Goal: Information Seeking & Learning: Learn about a topic

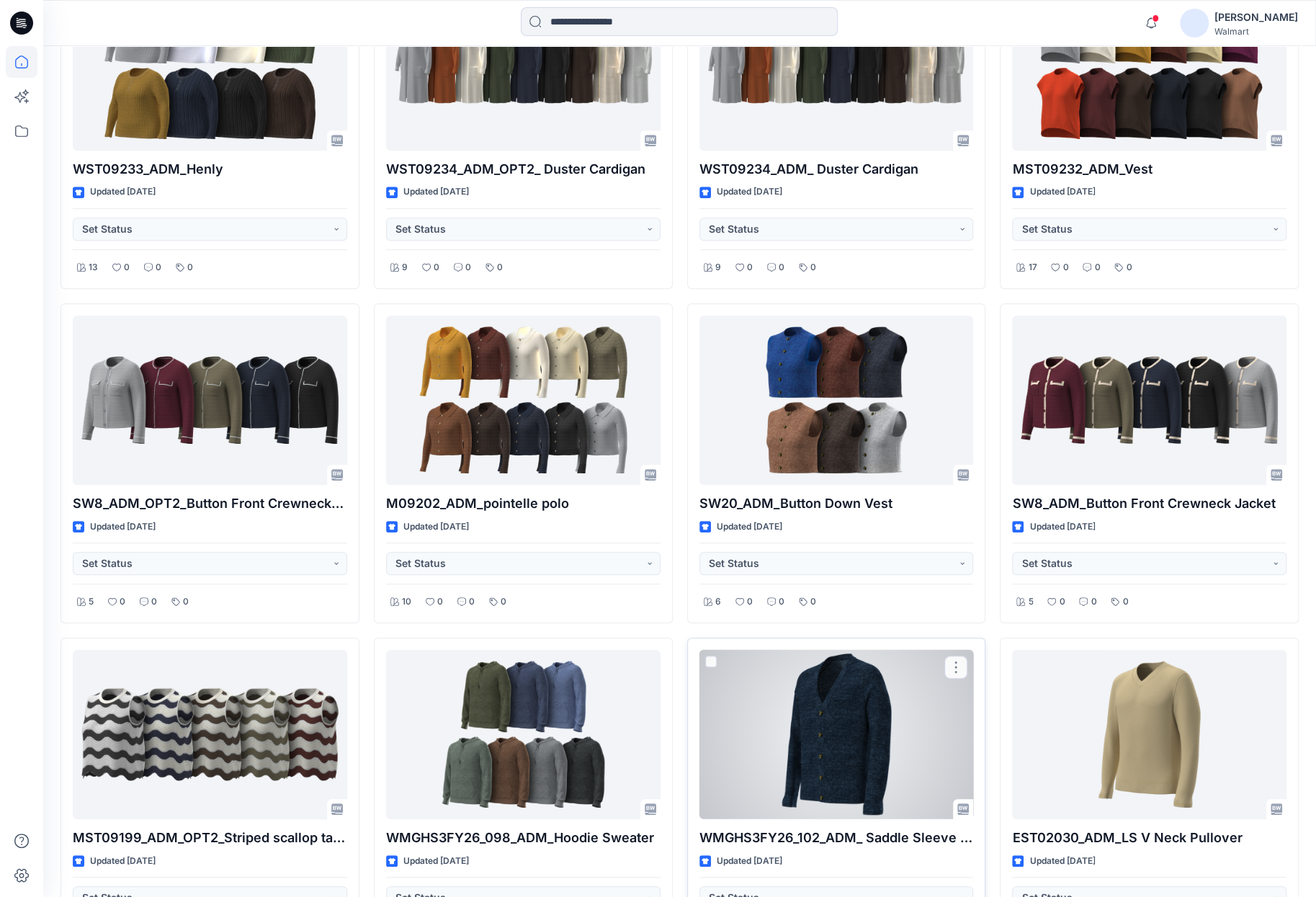
scroll to position [505, 0]
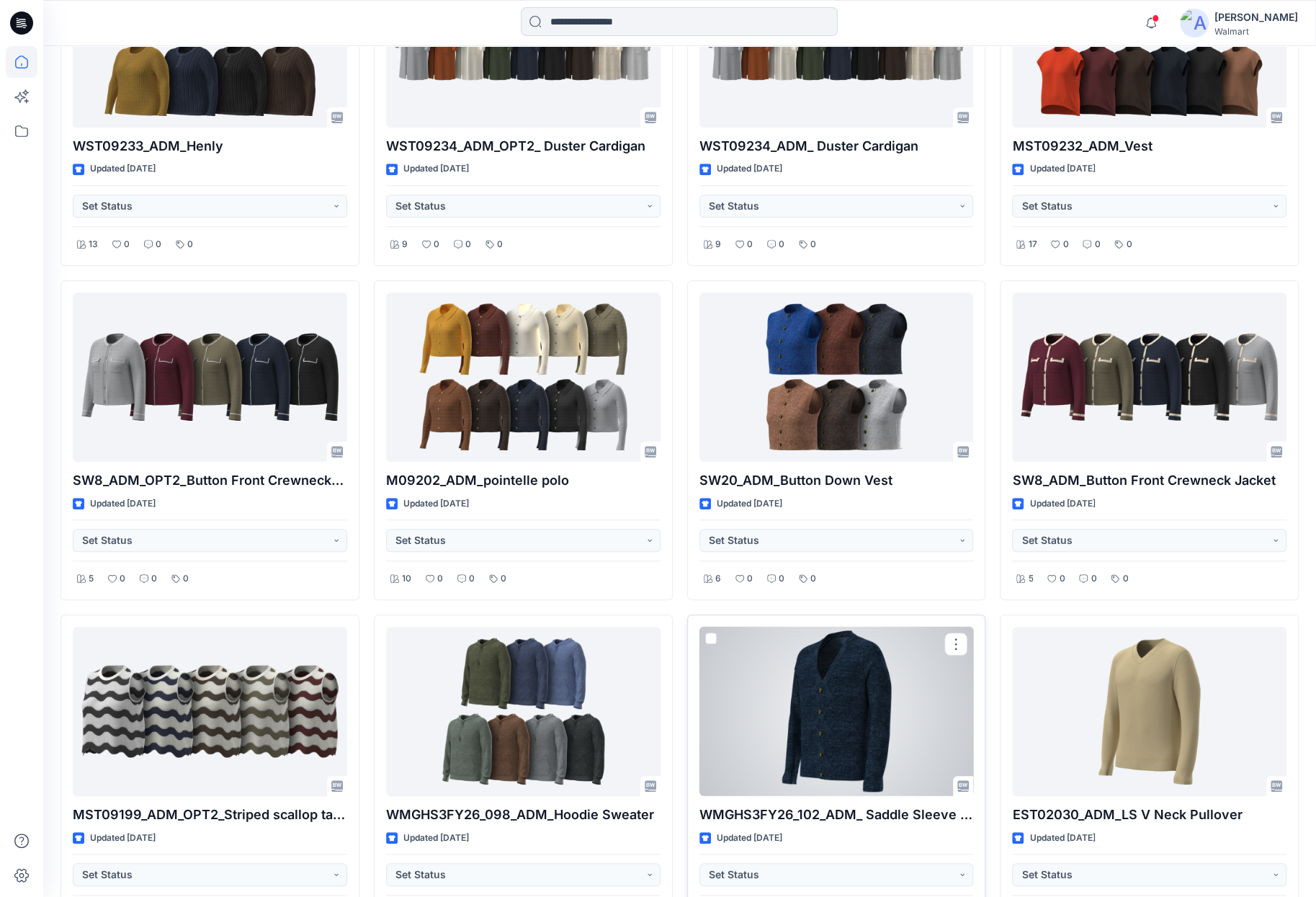
click at [823, 672] on div at bounding box center [836, 711] width 274 height 169
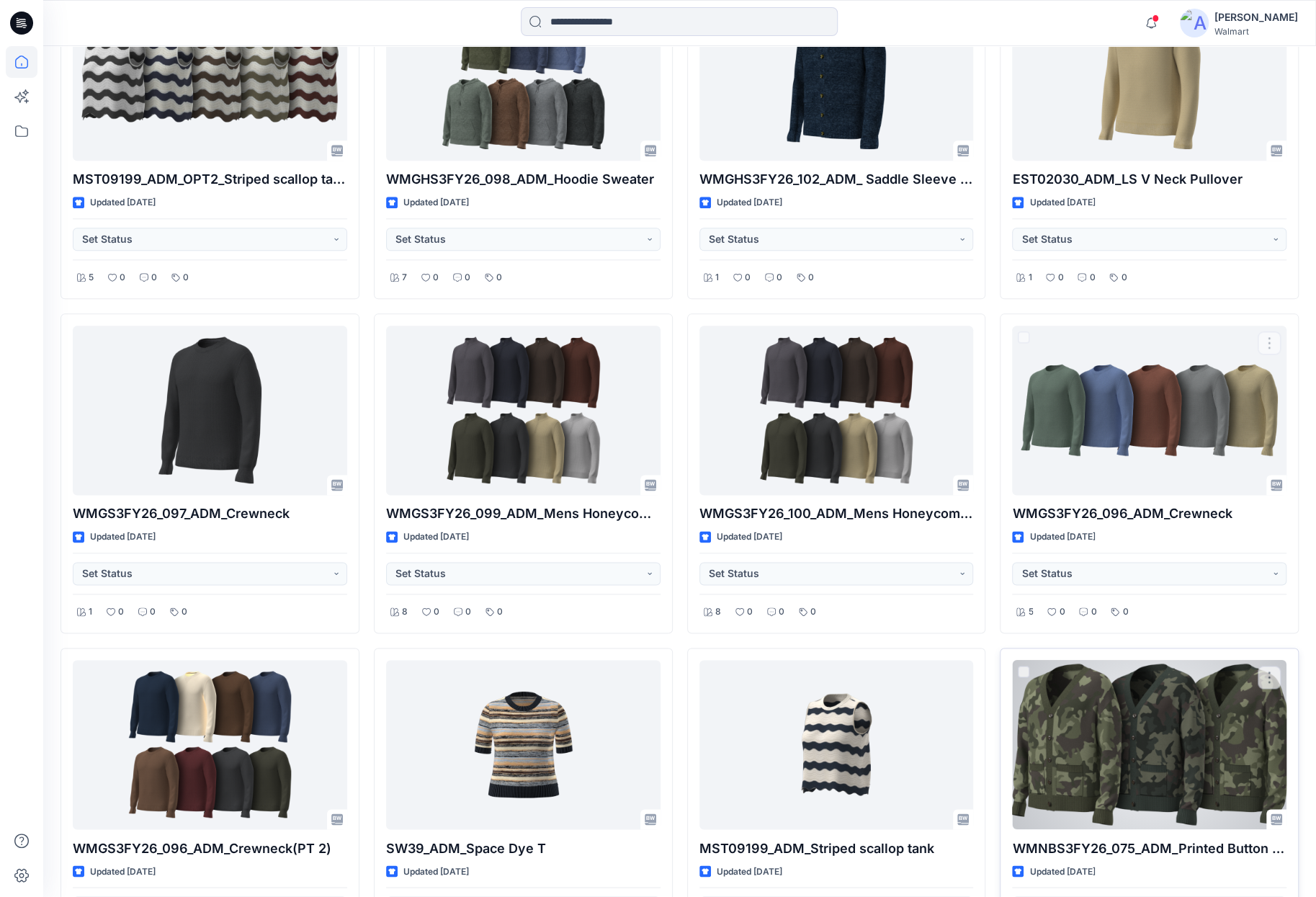
scroll to position [1257, 0]
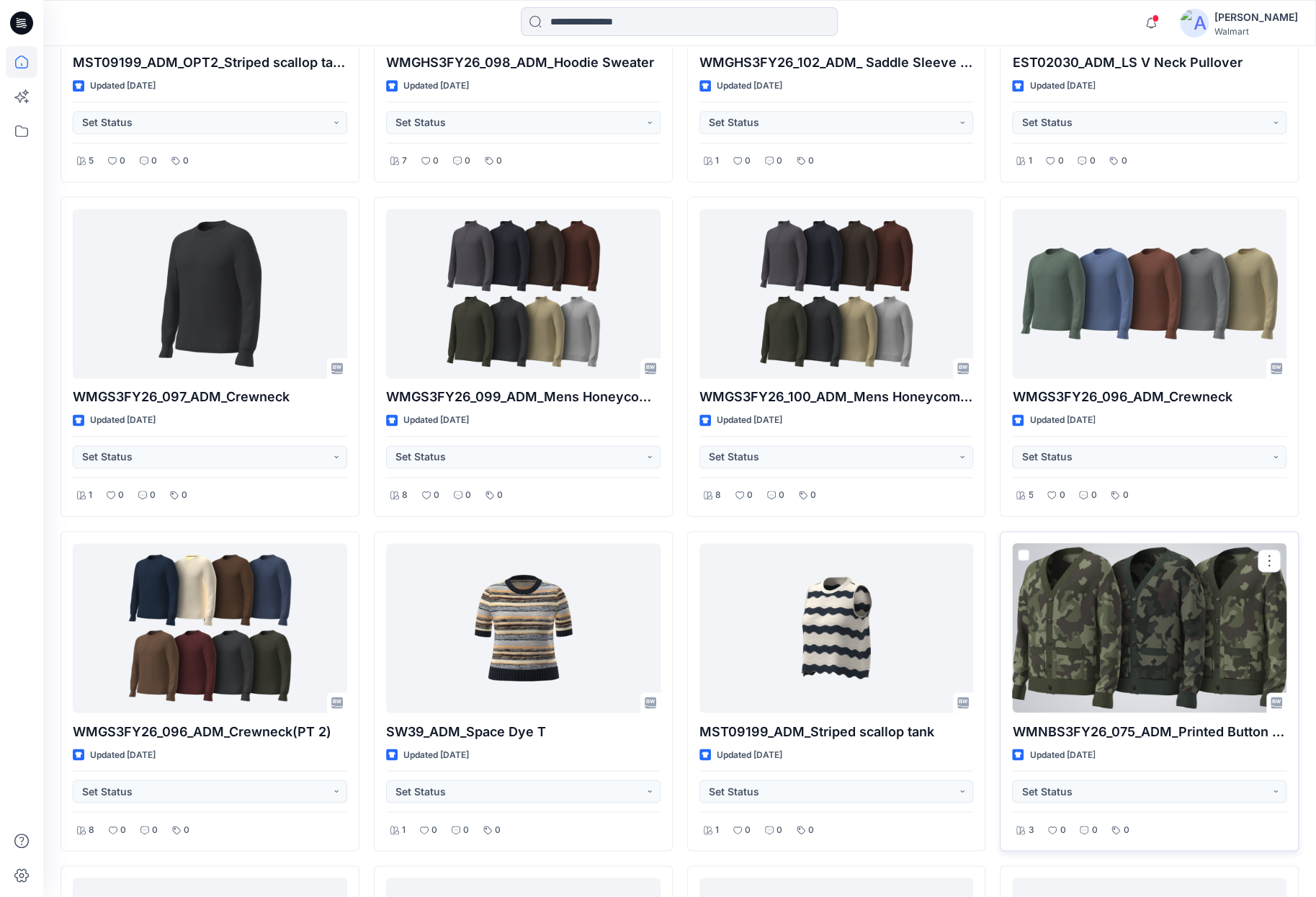
click at [1121, 636] on div at bounding box center [1149, 627] width 274 height 169
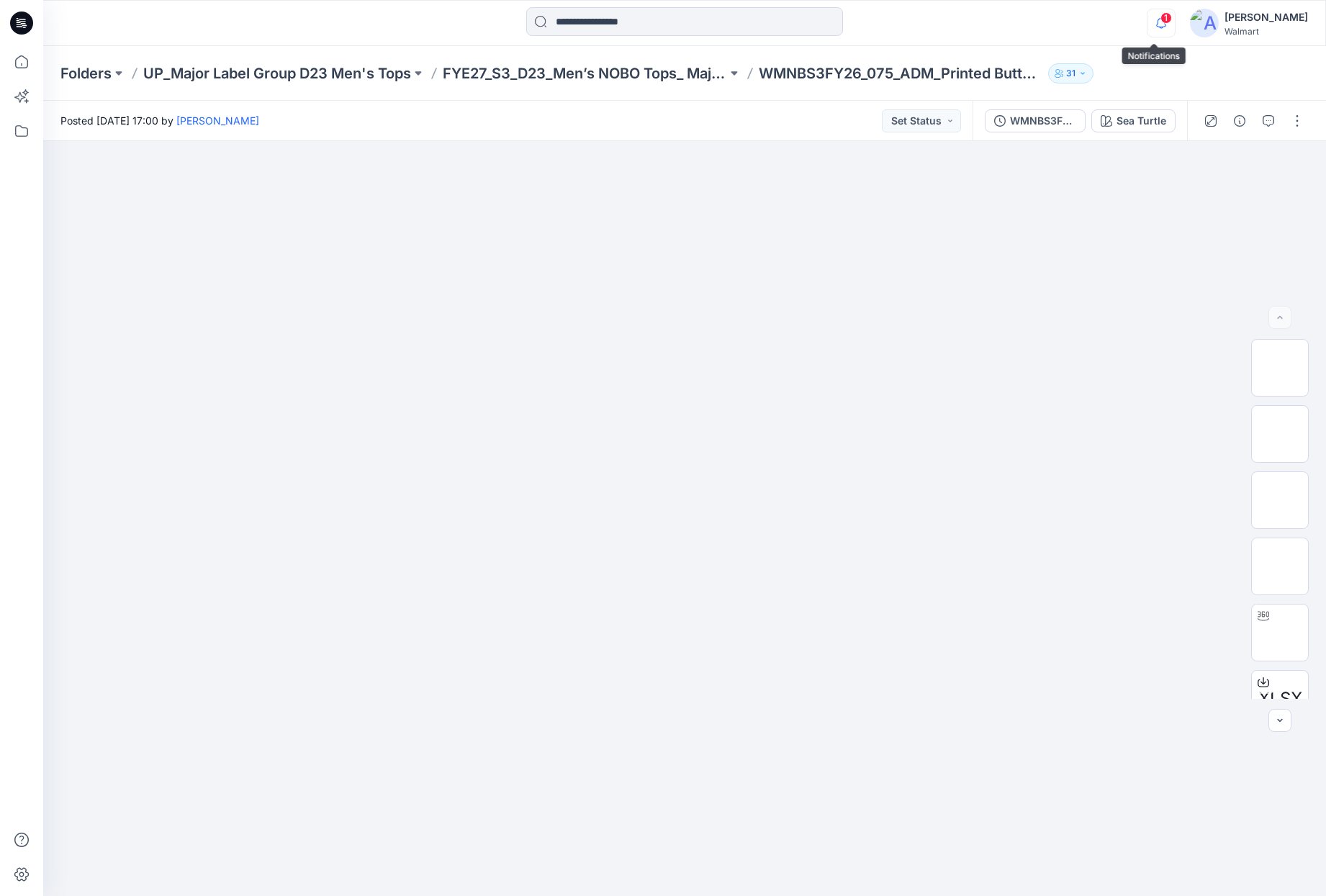
click at [1152, 14] on icon "button" at bounding box center [1161, 23] width 27 height 29
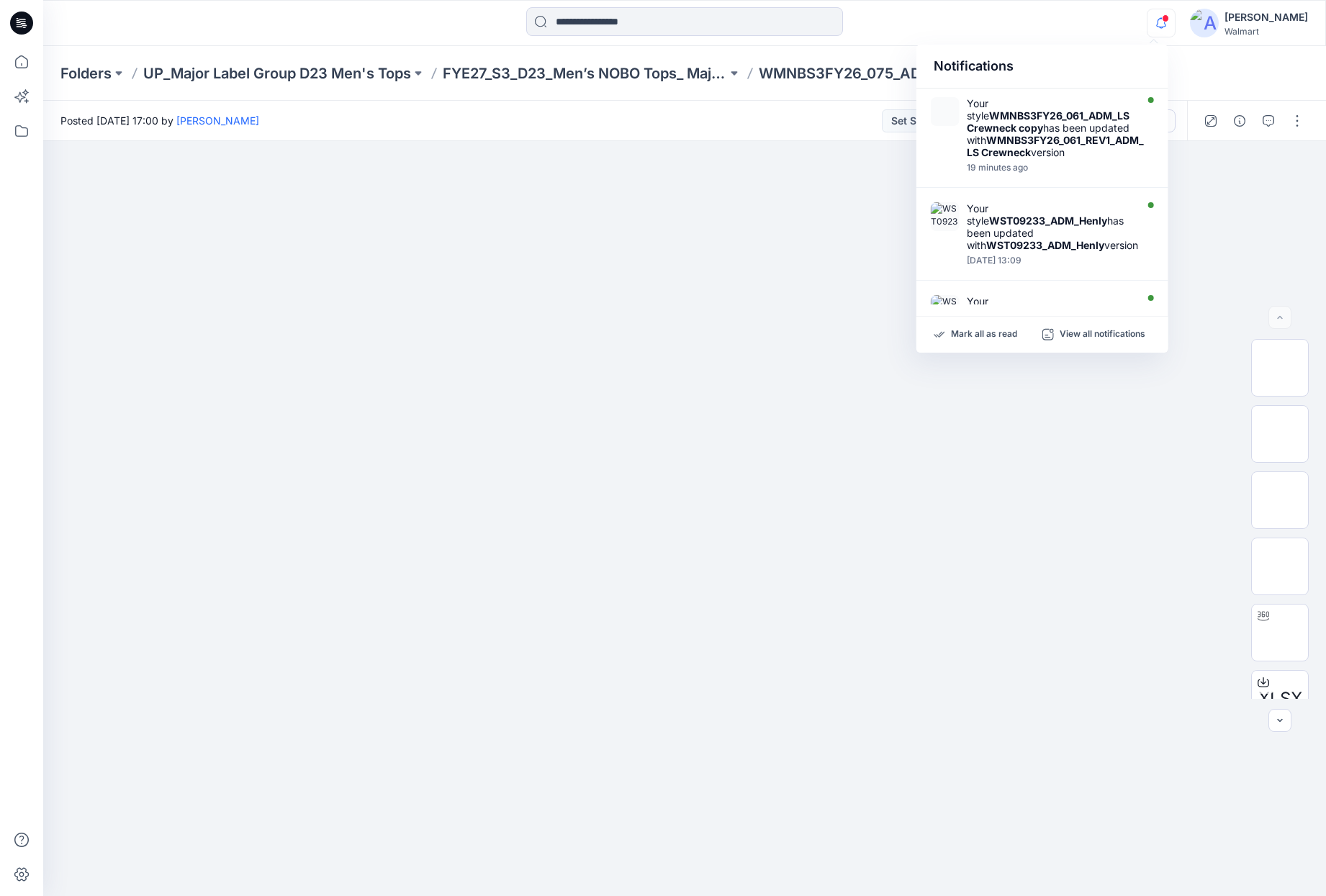
click at [1152, 14] on icon "button" at bounding box center [1161, 23] width 27 height 29
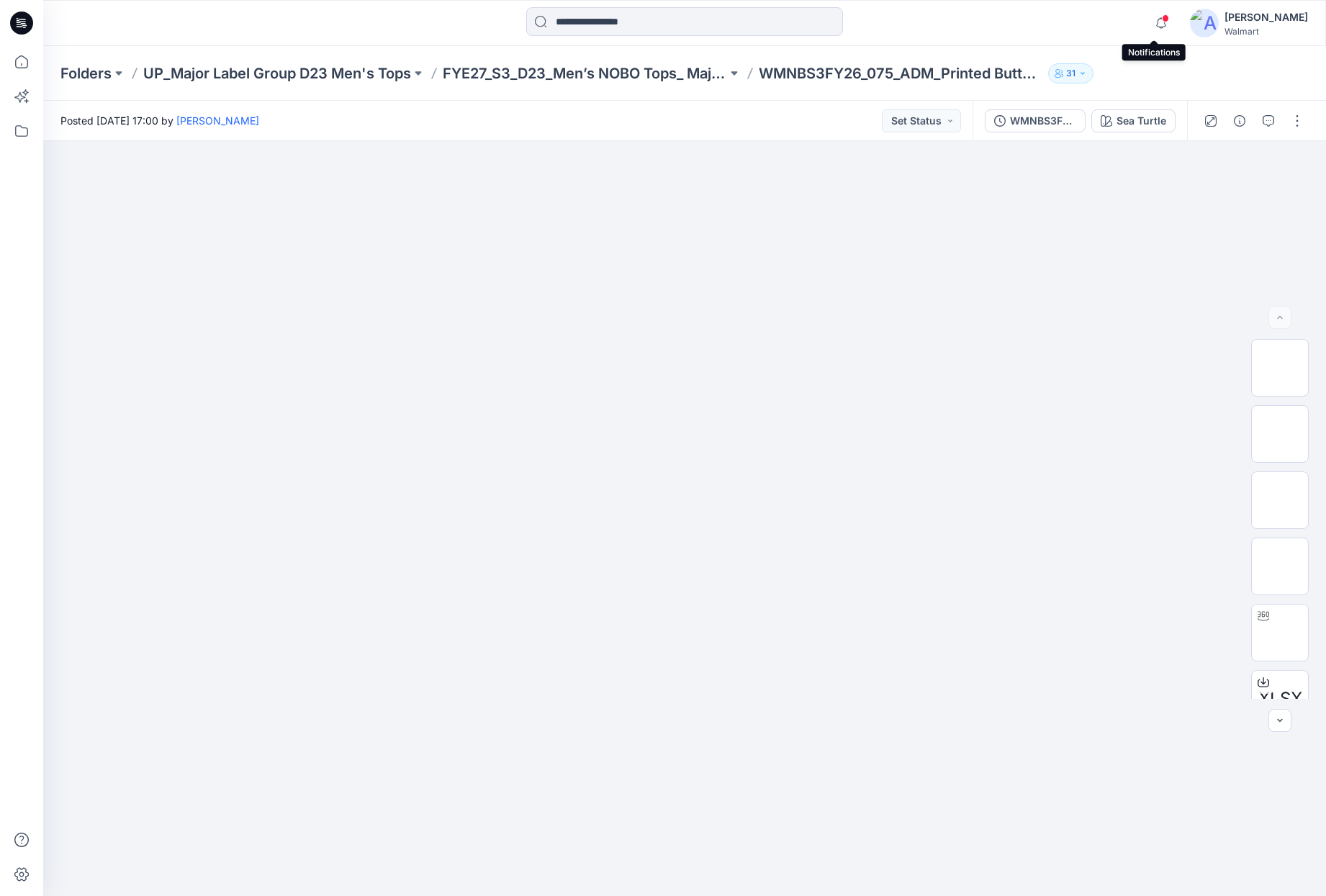
click at [30, 25] on icon at bounding box center [22, 23] width 23 height 23
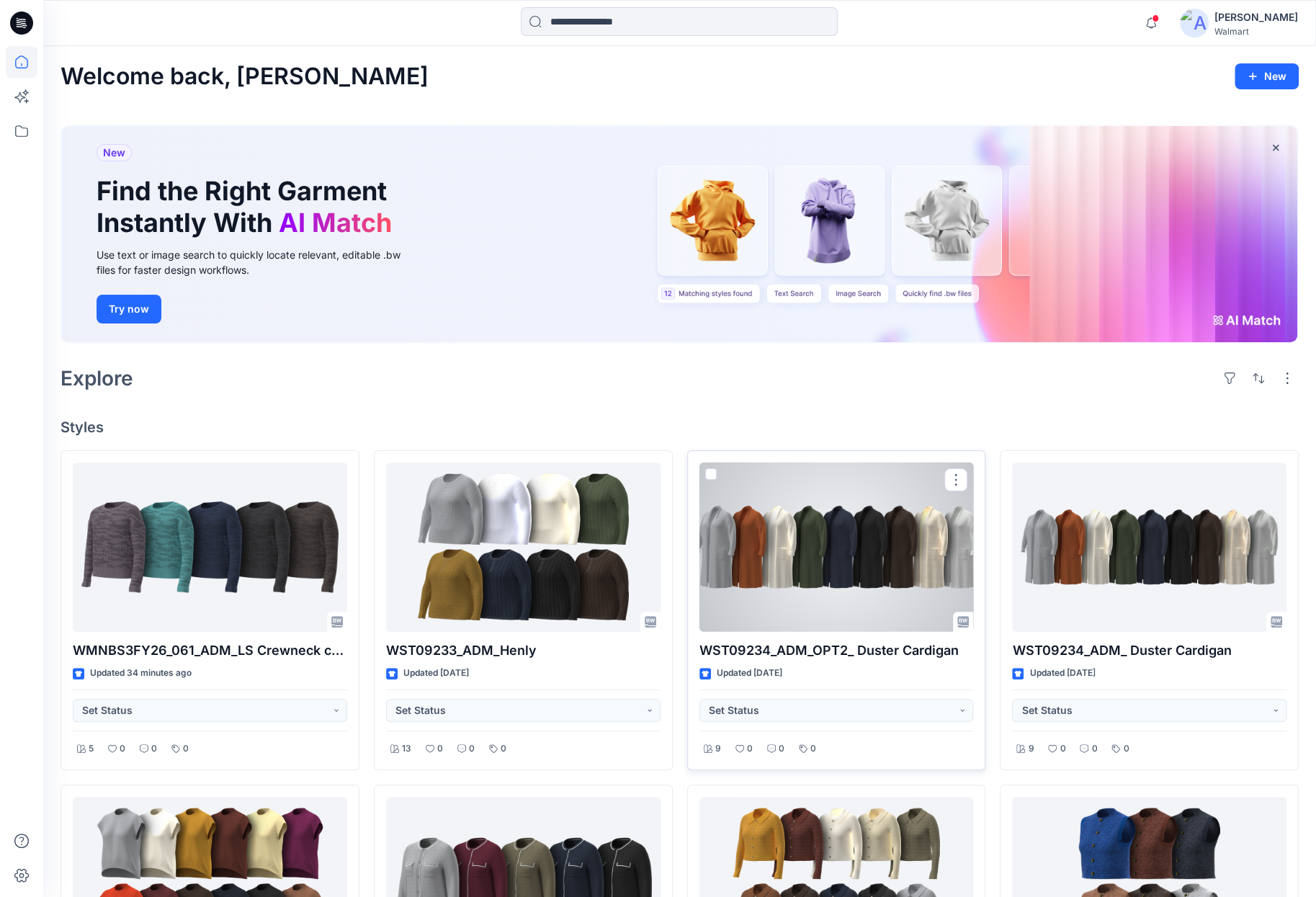
click at [761, 579] on div at bounding box center [836, 547] width 274 height 169
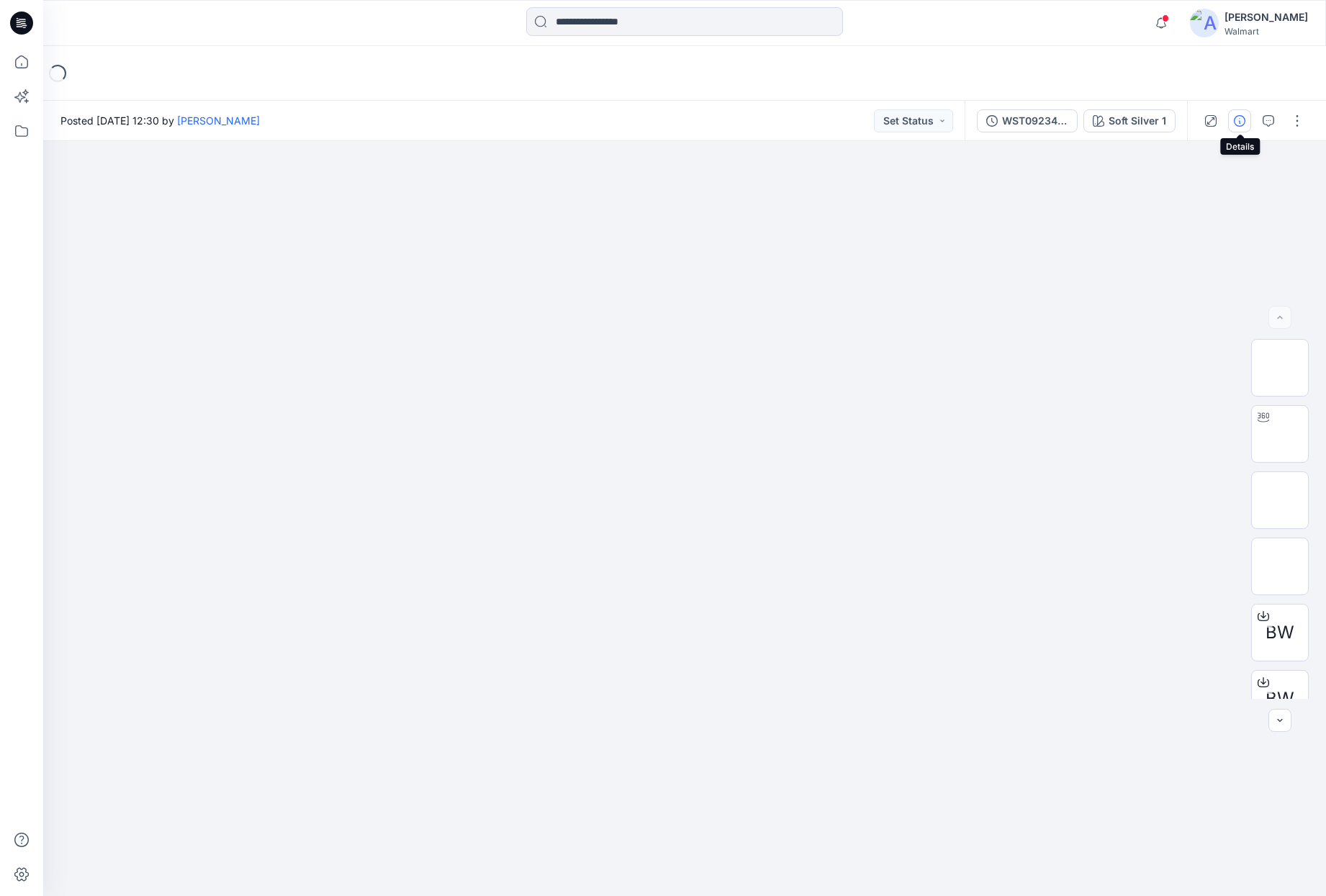
click at [1244, 123] on icon "button" at bounding box center [1239, 121] width 11 height 11
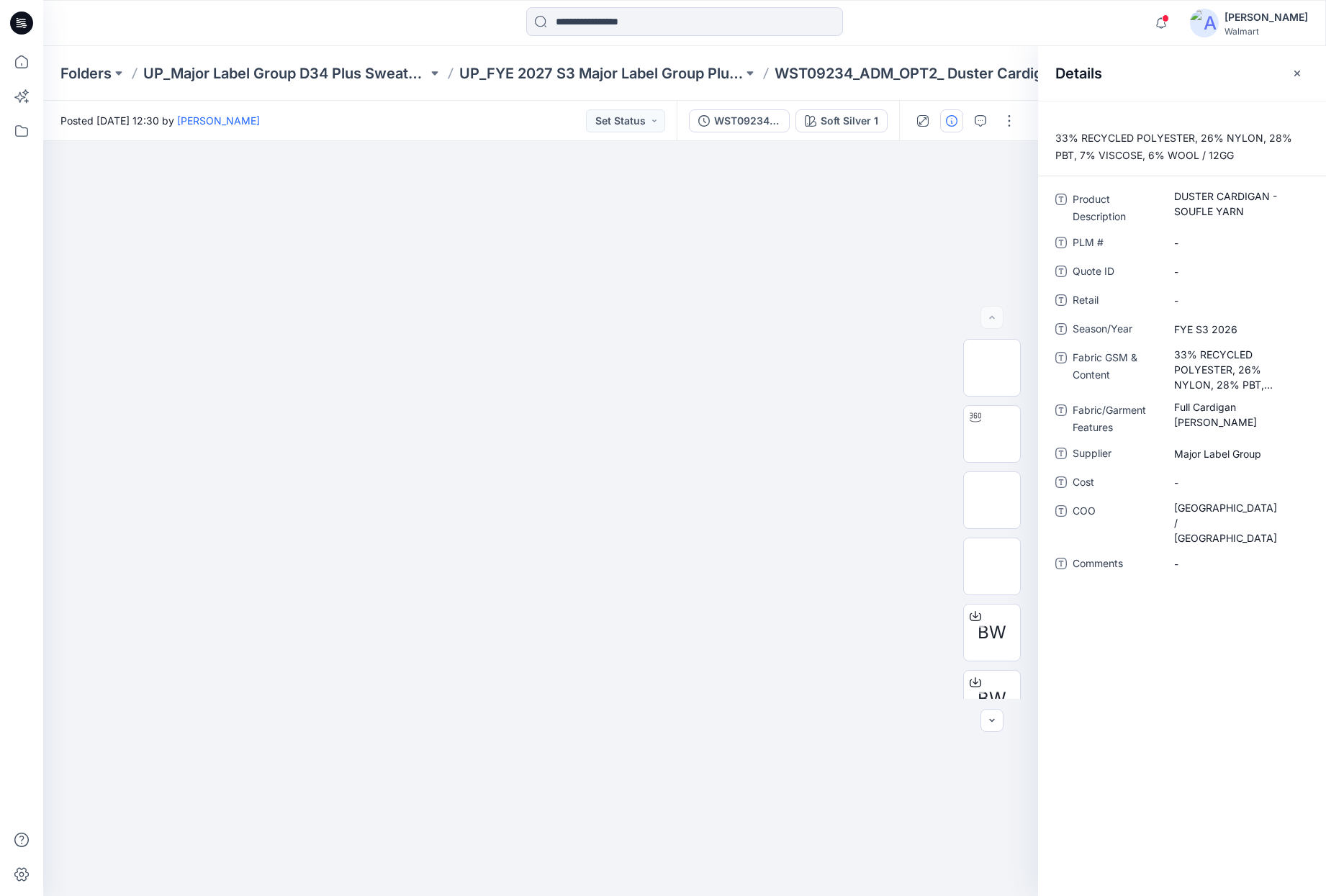
click at [18, 18] on icon at bounding box center [22, 23] width 23 height 23
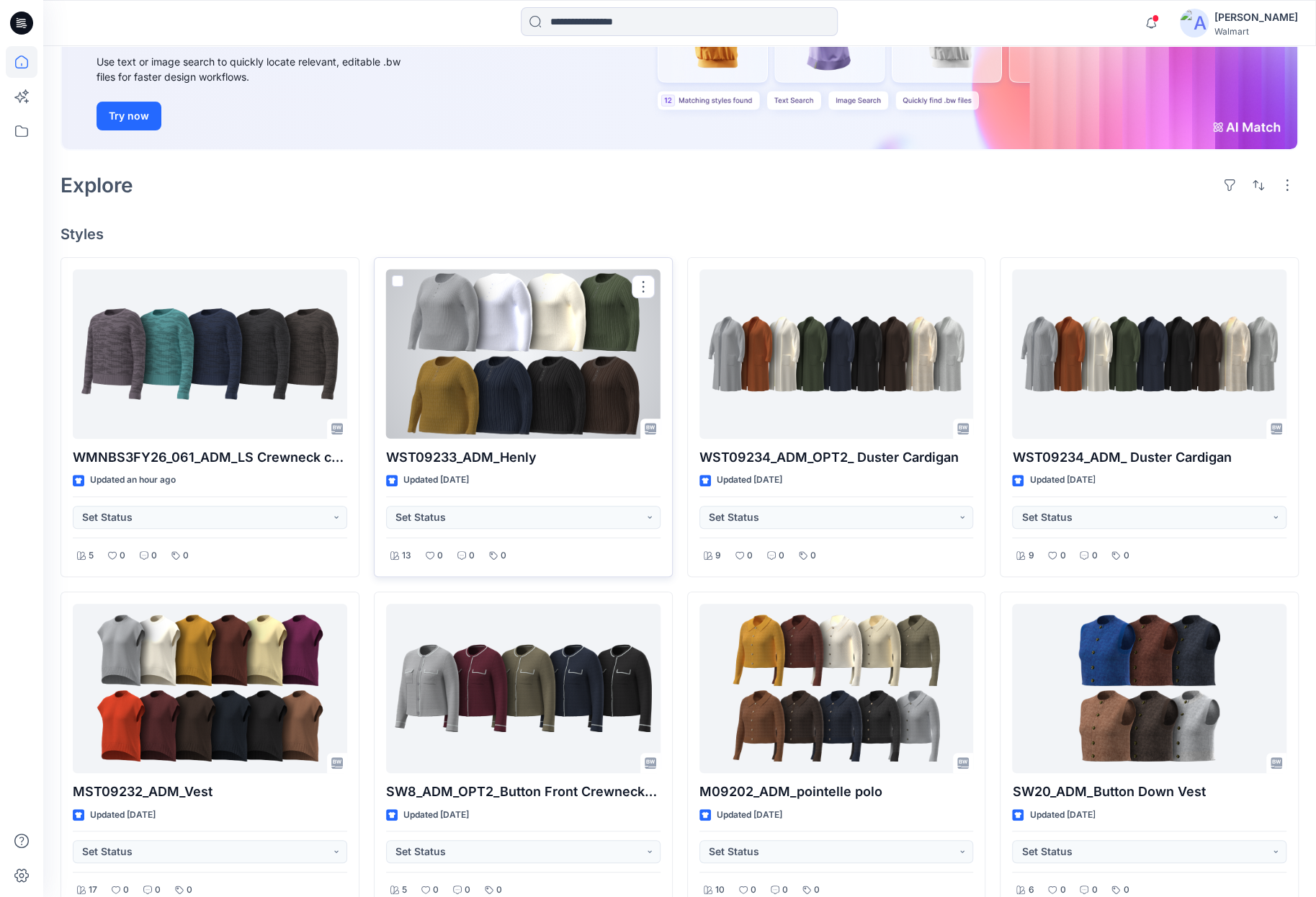
scroll to position [216, 0]
